Goal: Communication & Community: Connect with others

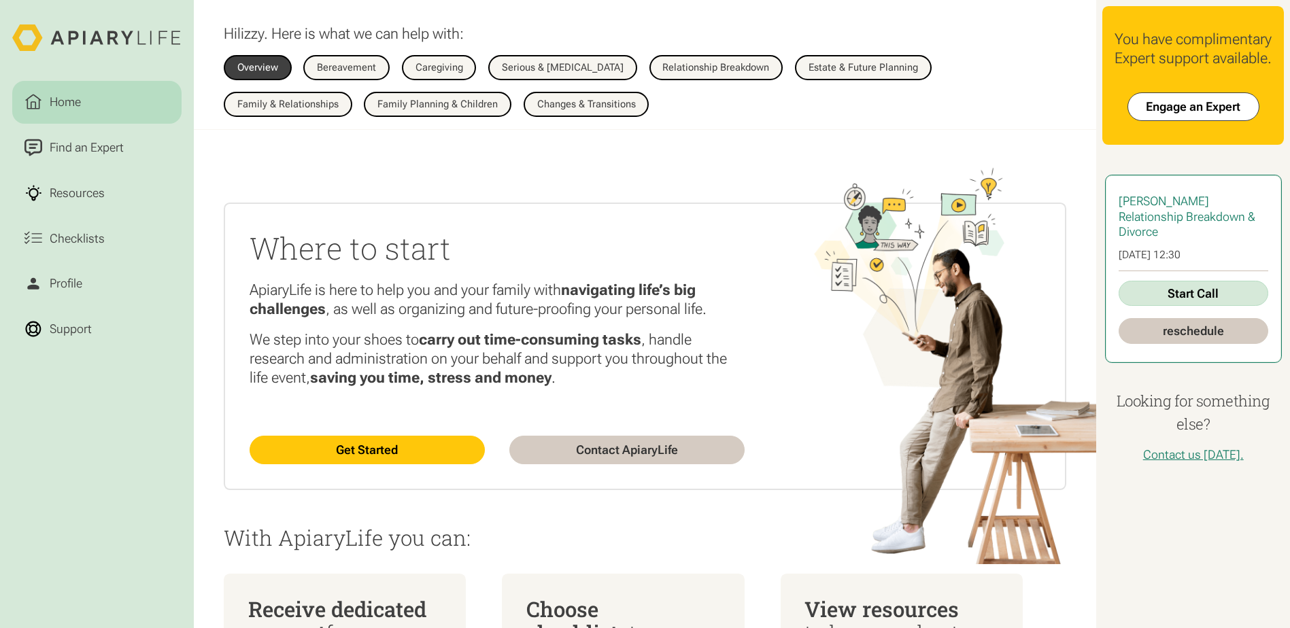
click at [1217, 307] on link "Start Call" at bounding box center [1193, 294] width 150 height 26
